Goal: Task Accomplishment & Management: Use online tool/utility

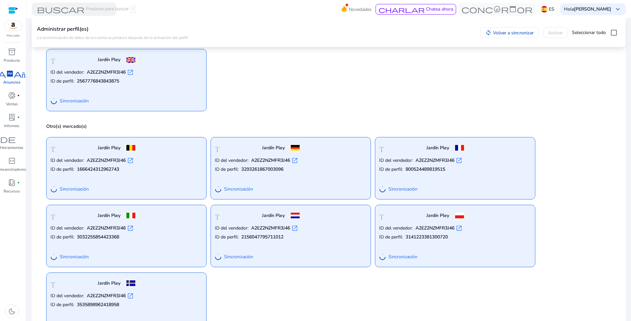
scroll to position [181, 0]
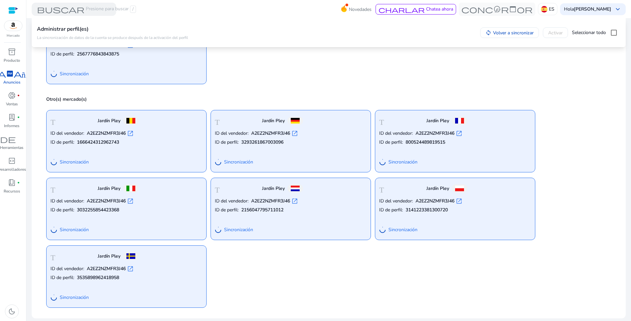
click at [411, 230] on span "Sincronización" at bounding box center [403, 230] width 29 height 7
click at [413, 193] on div "Tienda Jardín Pley" at bounding box center [423, 188] width 88 height 13
click at [458, 201] on span "open_in_new" at bounding box center [459, 201] width 7 height 7
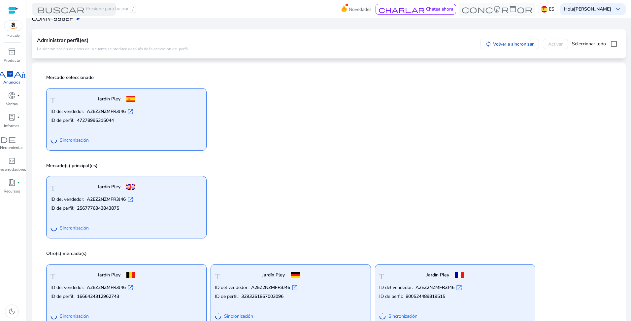
scroll to position [0, 0]
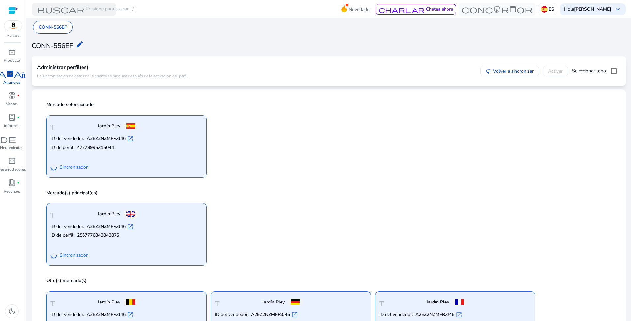
click at [592, 70] on span "Seleccionar todo" at bounding box center [589, 71] width 34 height 7
click at [586, 71] on span "Seleccionar todo" at bounding box center [589, 71] width 34 height 7
click at [54, 27] on p "CONN-556EF" at bounding box center [53, 27] width 28 height 7
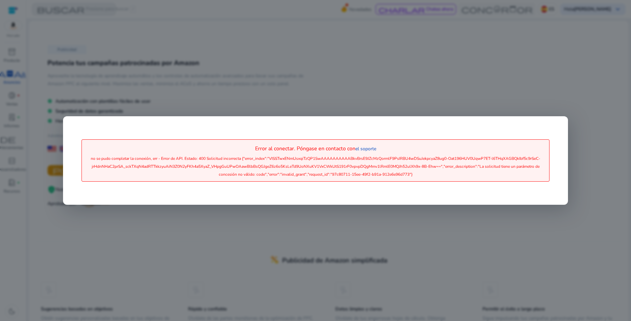
click at [450, 134] on div "Error al conectar. Póngase en contacto con el soporte no se pudo completar la c…" at bounding box center [315, 160] width 479 height 62
click at [346, 195] on mat-card "Error al conectar. Póngase en contacto con el soporte no se pudo completar la c…" at bounding box center [315, 160] width 489 height 73
click at [327, 219] on div at bounding box center [315, 160] width 631 height 321
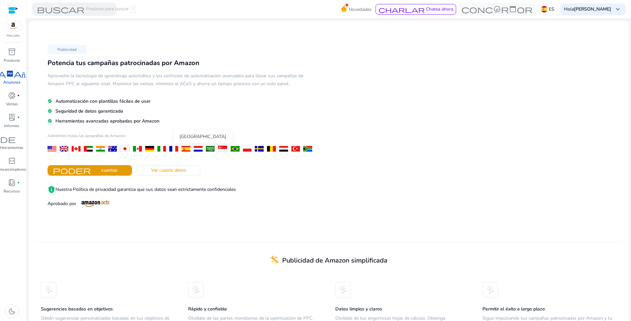
click at [185, 150] on div at bounding box center [186, 149] width 9 height 6
drag, startPoint x: 186, startPoint y: 148, endPoint x: 203, endPoint y: 118, distance: 34.7
click at [203, 118] on h5 "check_circle Herramientas avanzadas aprobadas por Amazon" at bounding box center [182, 121] width 268 height 7
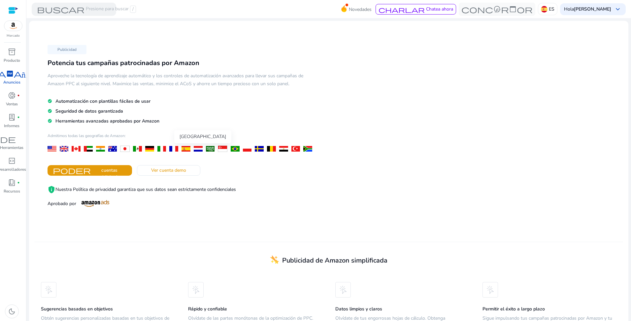
click at [185, 150] on div at bounding box center [186, 149] width 9 height 6
click at [186, 171] on span "Ver cuenta demo" at bounding box center [168, 170] width 35 height 7
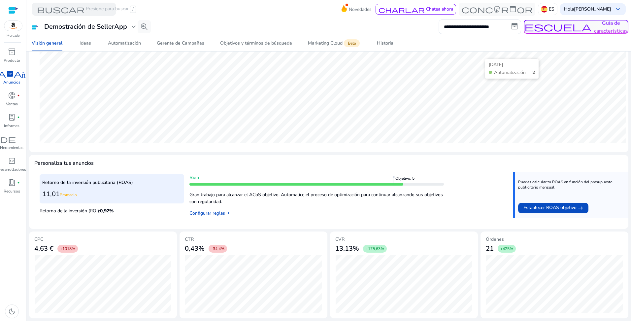
scroll to position [24, 0]
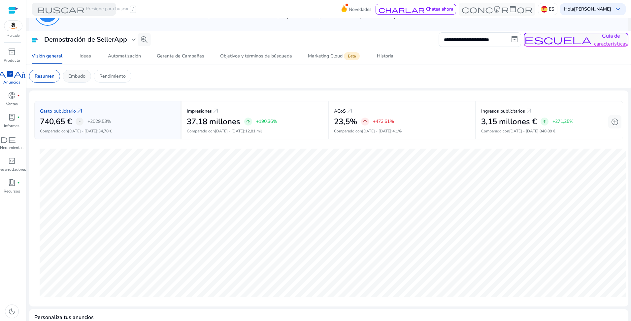
click at [78, 74] on p "Embudo" at bounding box center [76, 76] width 17 height 7
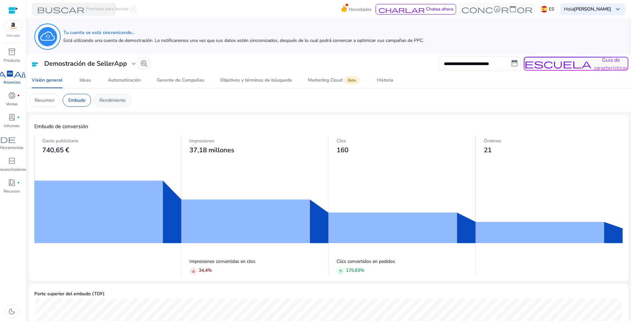
click at [109, 99] on p "Rendimiento" at bounding box center [112, 100] width 26 height 7
